Goal: Information Seeking & Learning: Check status

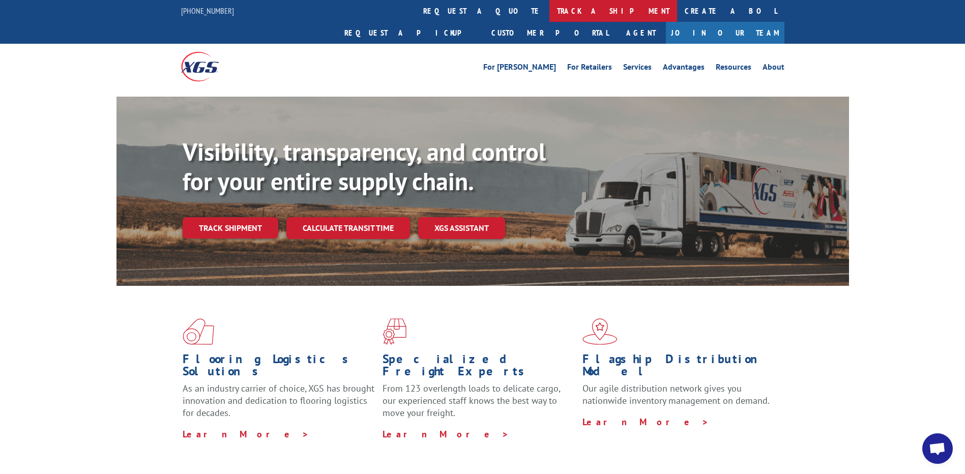
click at [550, 7] on link "track a shipment" at bounding box center [614, 11] width 128 height 22
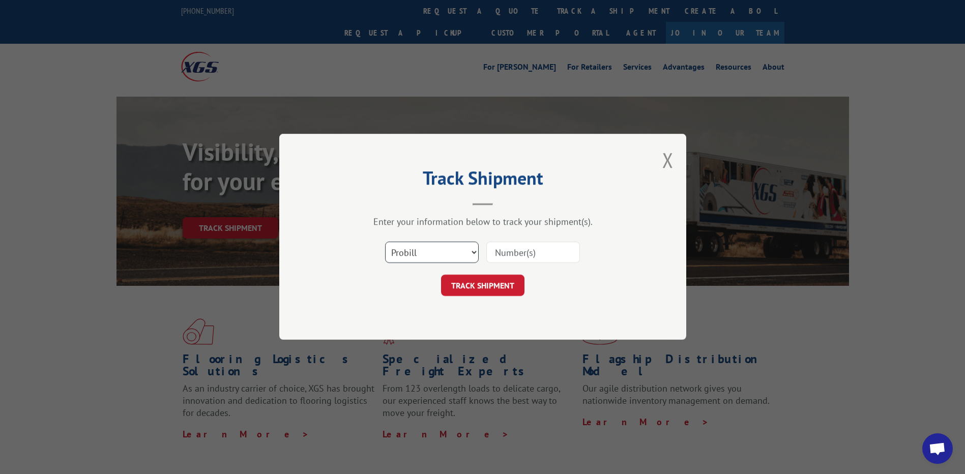
click at [462, 251] on select "Select category... Probill BOL PO" at bounding box center [432, 252] width 94 height 21
select select "po"
click at [385, 242] on select "Select category... Probill BOL PO" at bounding box center [432, 252] width 94 height 21
click at [510, 250] on input at bounding box center [533, 252] width 94 height 21
paste input "63515612"
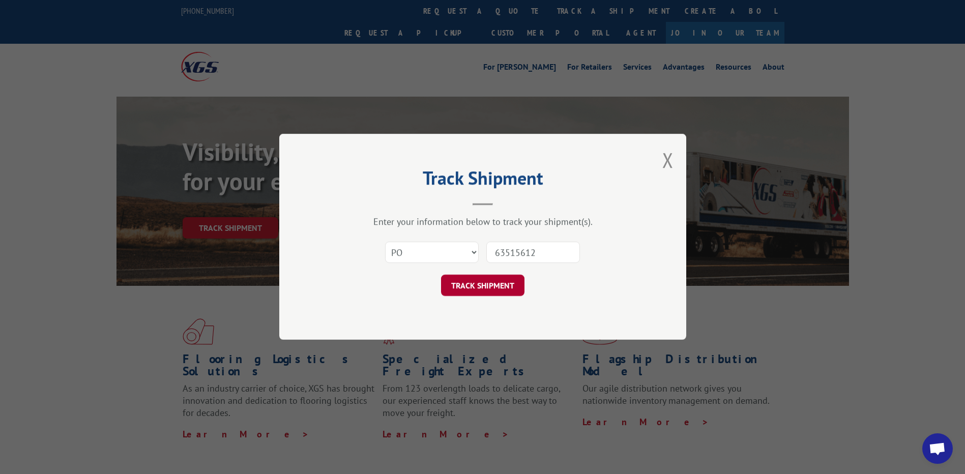
type input "63515612"
click at [467, 283] on button "TRACK SHIPMENT" at bounding box center [482, 285] width 83 height 21
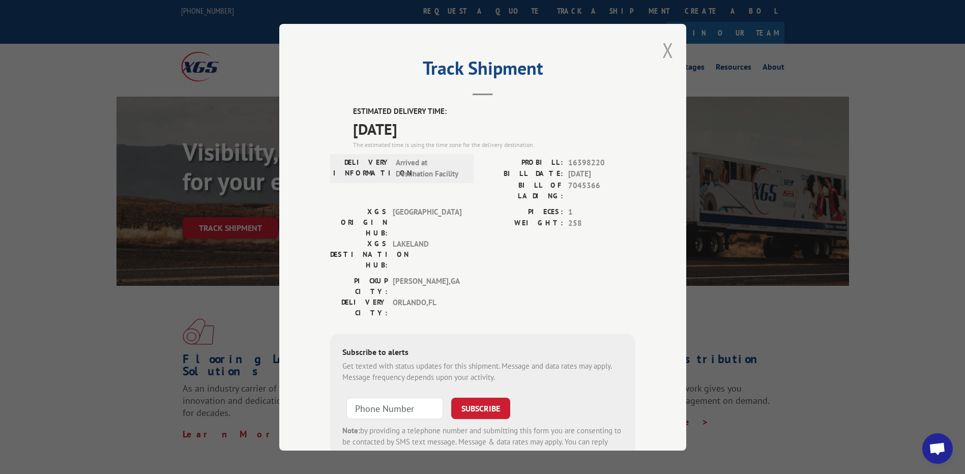
click at [664, 48] on button "Close modal" at bounding box center [668, 50] width 11 height 27
